Goal: Information Seeking & Learning: Understand process/instructions

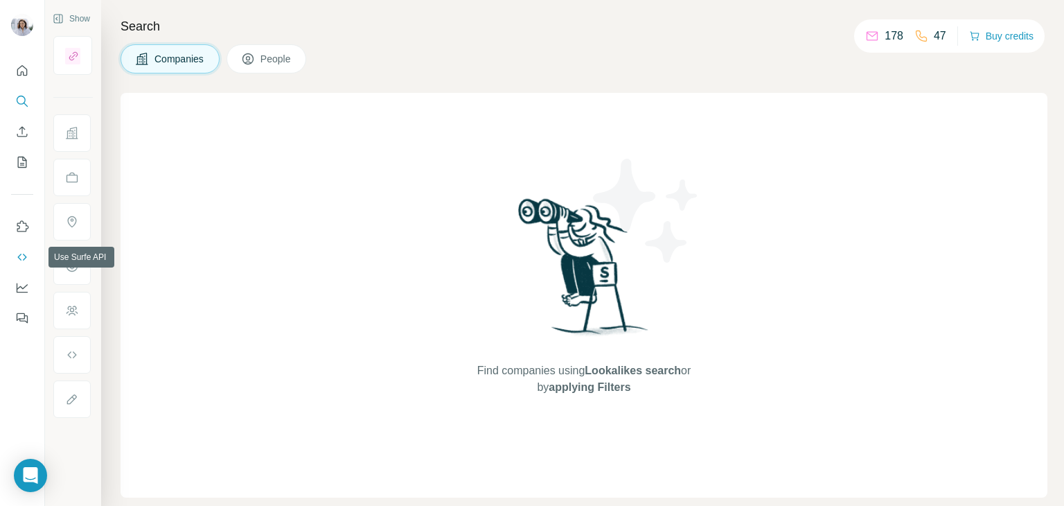
click at [24, 264] on button "Use Surfe API" at bounding box center [22, 257] width 22 height 25
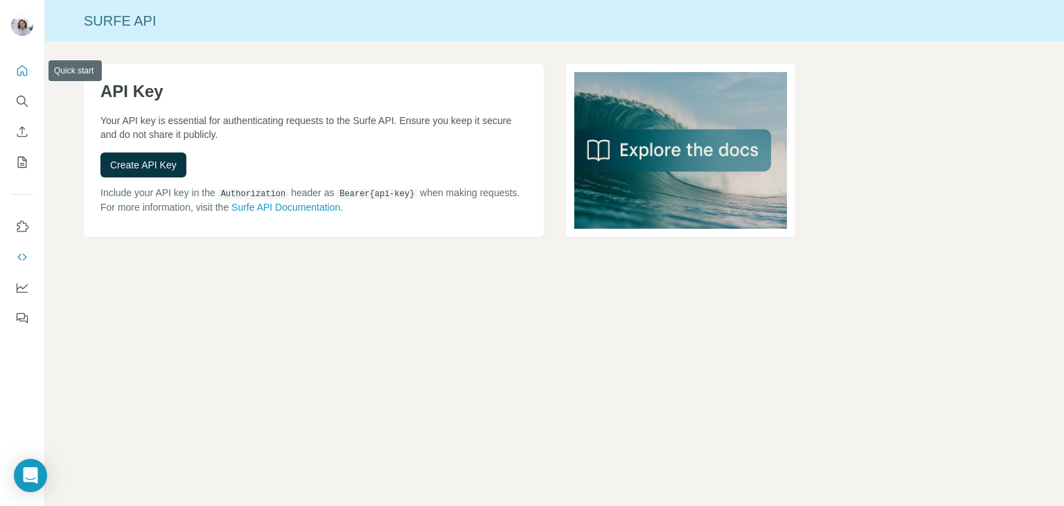
click at [21, 72] on icon "Quick start" at bounding box center [22, 70] width 10 height 10
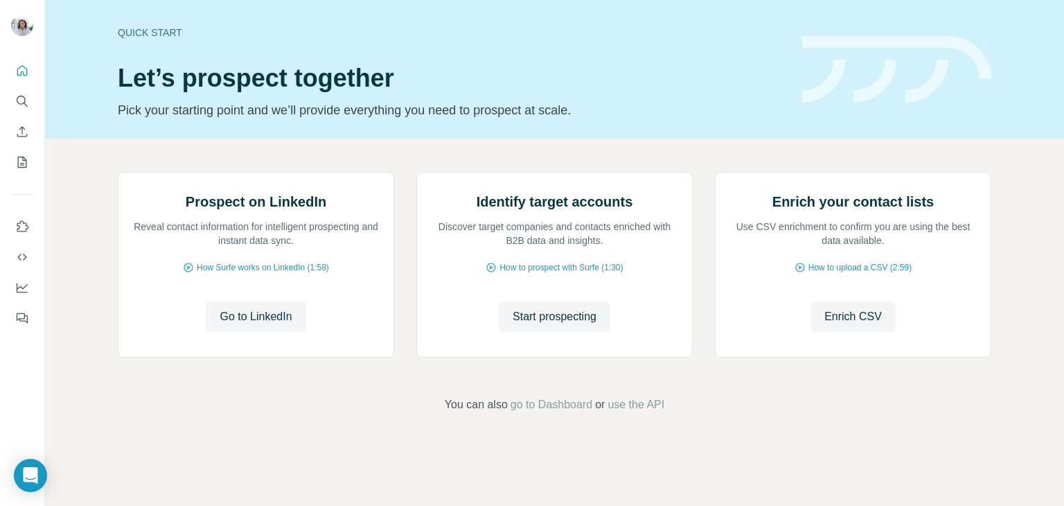
click at [542, 74] on h1 "Let’s prospect together" at bounding box center [452, 78] width 668 height 28
click at [416, 172] on img at bounding box center [416, 172] width 0 height 0
click at [266, 274] on span "How Surfe works on LinkedIn (1:58)" at bounding box center [263, 267] width 132 height 12
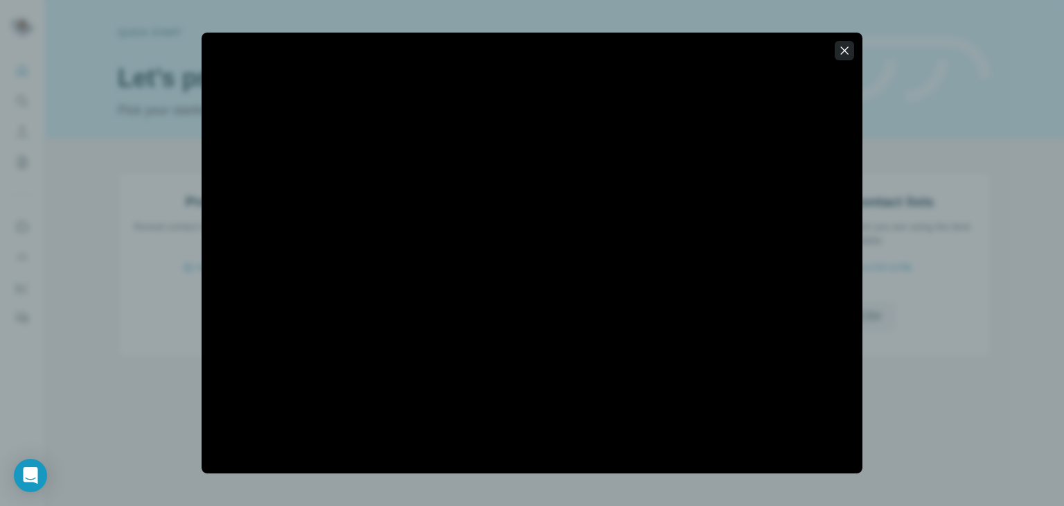
click at [848, 51] on icon "button" at bounding box center [845, 51] width 14 height 14
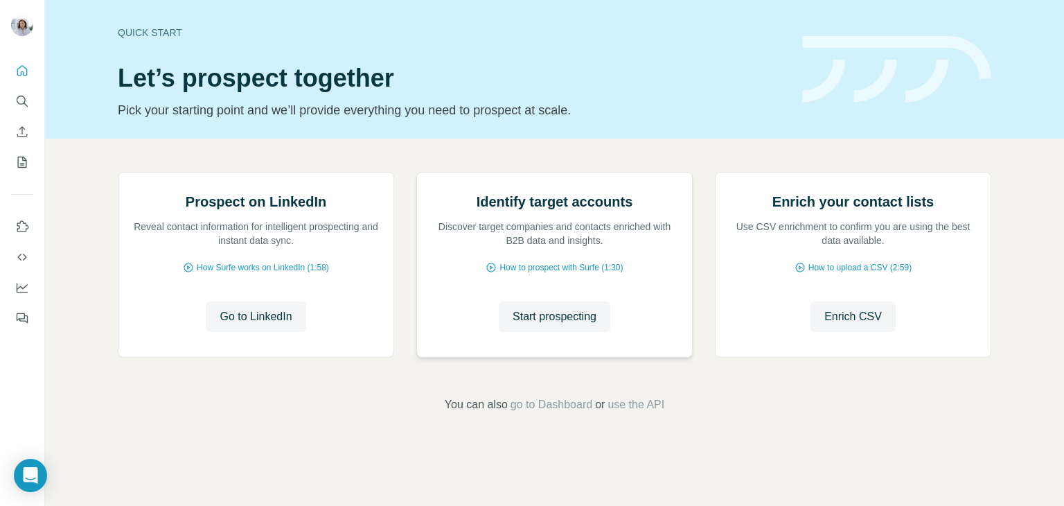
scroll to position [0, 0]
